Goal: Navigation & Orientation: Go to known website

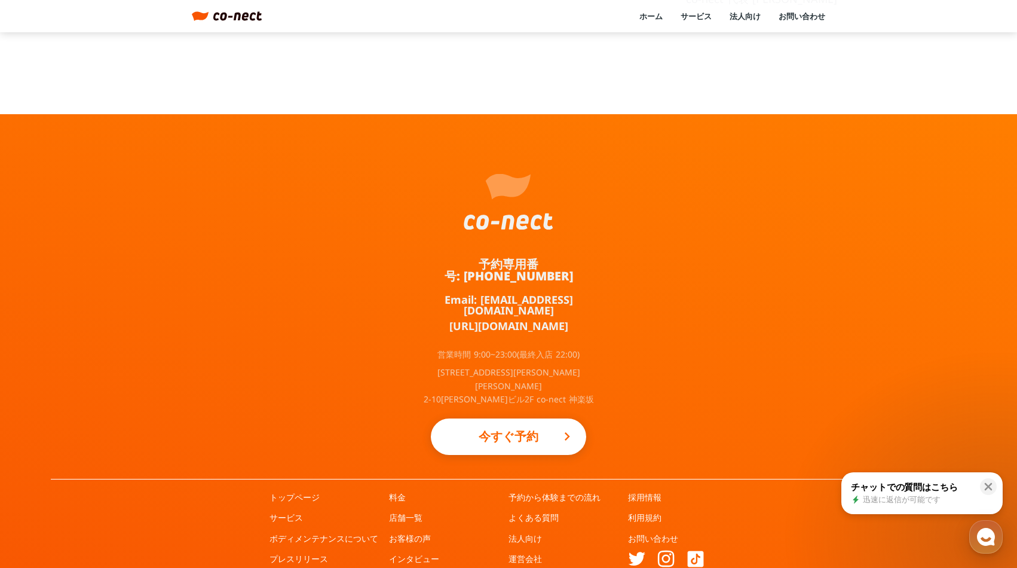
scroll to position [580, 0]
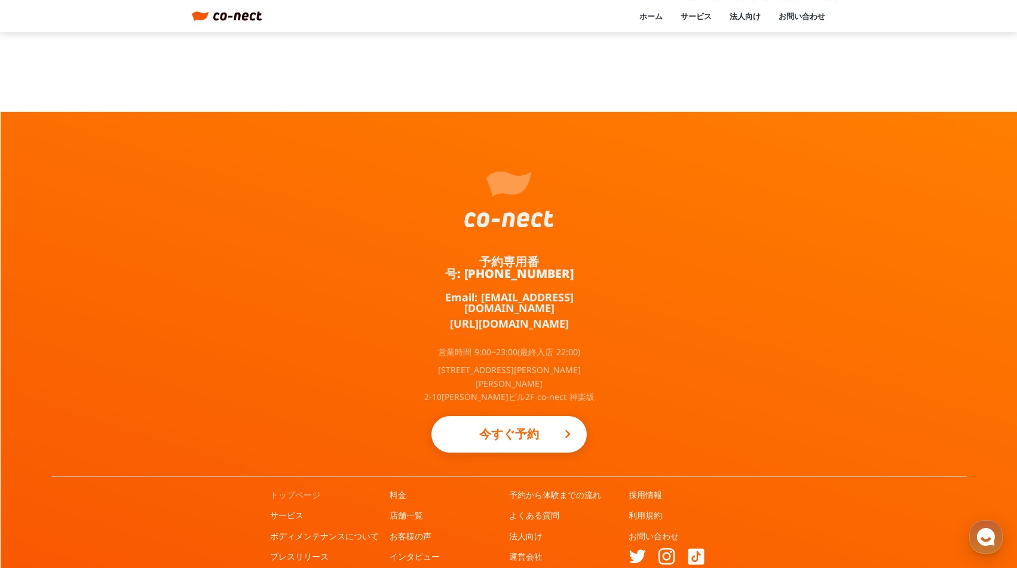
click at [300, 489] on link "トップページ" at bounding box center [295, 495] width 50 height 12
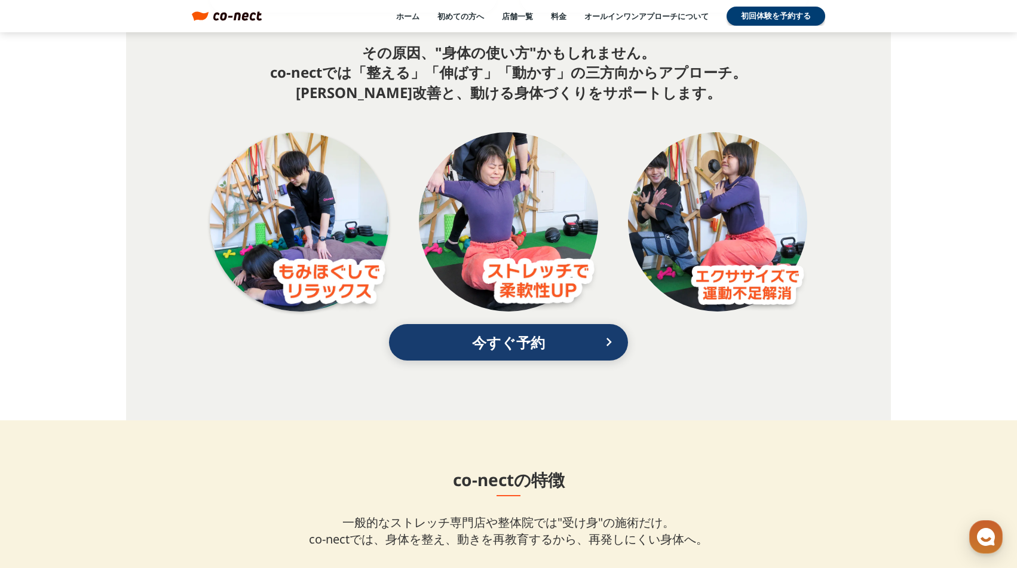
scroll to position [2260, 0]
